Goal: Information Seeking & Learning: Learn about a topic

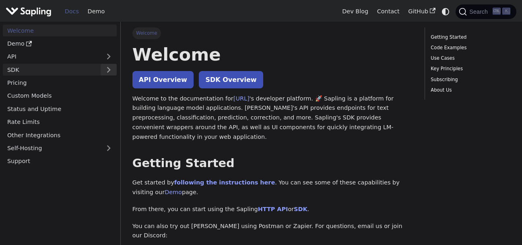
click at [107, 71] on button "Expand sidebar category 'SDK'" at bounding box center [109, 70] width 16 height 12
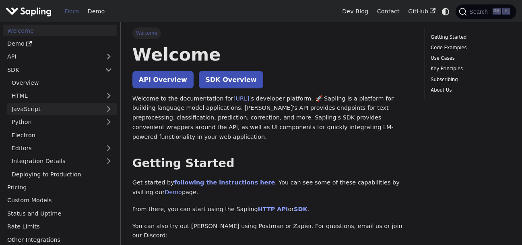
click at [111, 110] on link "JavaScript" at bounding box center [62, 109] width 110 height 12
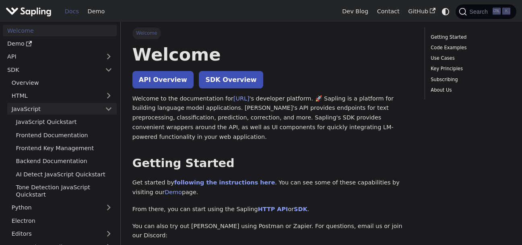
click at [111, 110] on link "JavaScript" at bounding box center [62, 109] width 110 height 12
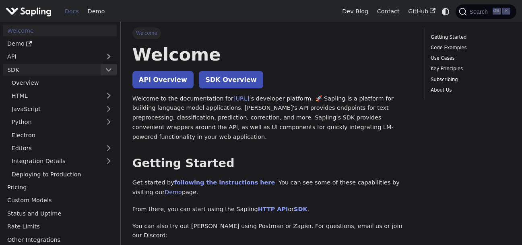
click at [110, 70] on button "Collapse sidebar category 'SDK'" at bounding box center [109, 70] width 16 height 12
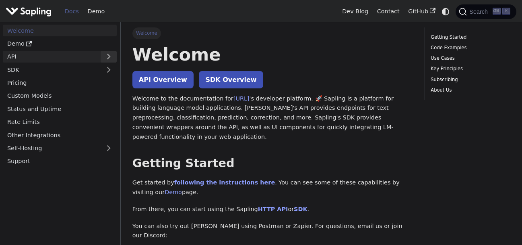
click at [110, 57] on button "Expand sidebar category 'API'" at bounding box center [109, 57] width 16 height 12
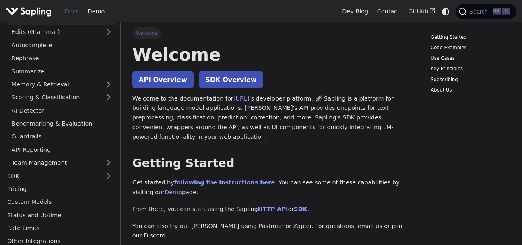
scroll to position [65, 0]
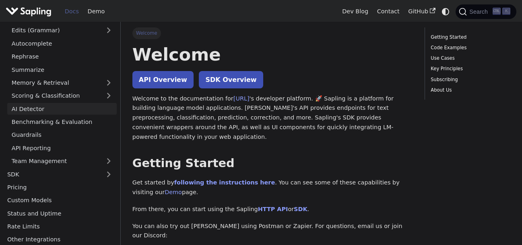
click at [41, 109] on link "AI Detector" at bounding box center [62, 109] width 110 height 12
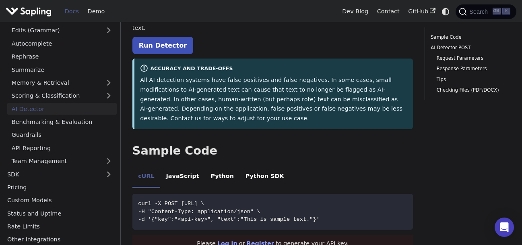
scroll to position [110, 0]
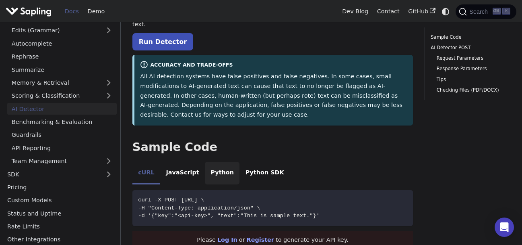
click at [211, 162] on li "Python" at bounding box center [222, 173] width 35 height 23
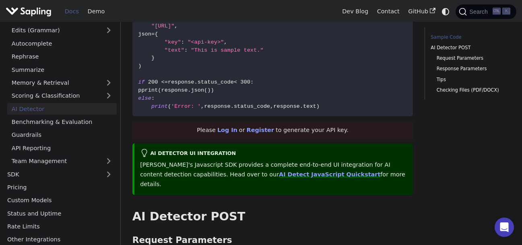
scroll to position [321, 0]
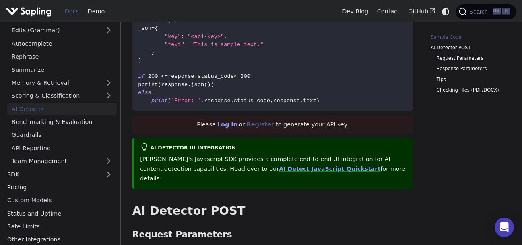
click at [260, 121] on link "Register" at bounding box center [260, 124] width 27 height 6
